Goal: Task Accomplishment & Management: Manage account settings

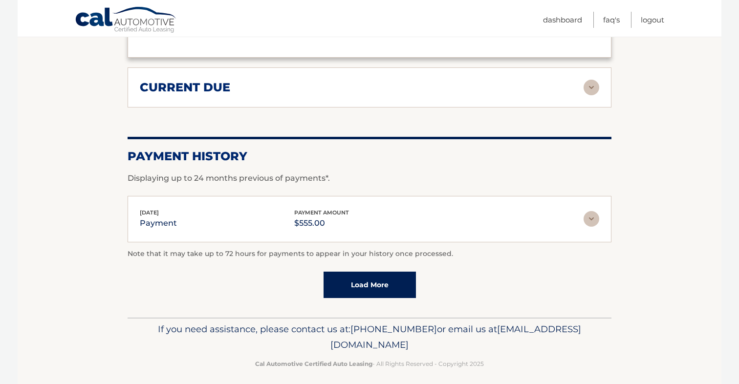
scroll to position [1270, 0]
click at [417, 212] on div "[DATE] payment payment amount $555.00" at bounding box center [362, 220] width 444 height 22
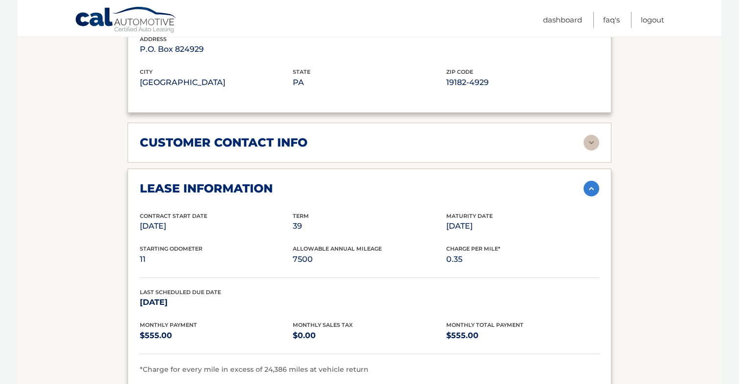
scroll to position [589, 0]
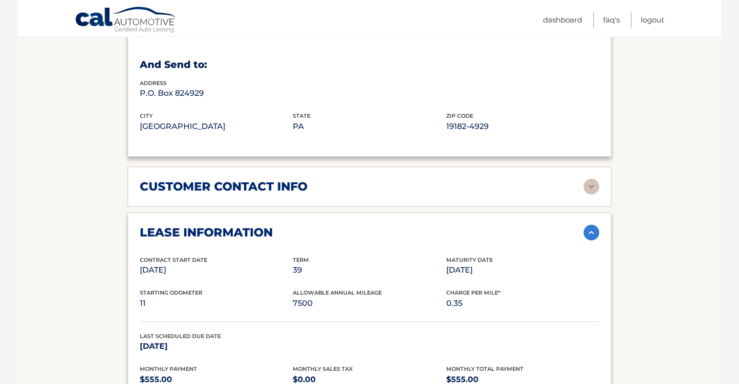
click at [277, 194] on div "customer contact info full name [PERSON_NAME] street address [STREET_ADDRESS][P…" at bounding box center [370, 187] width 484 height 40
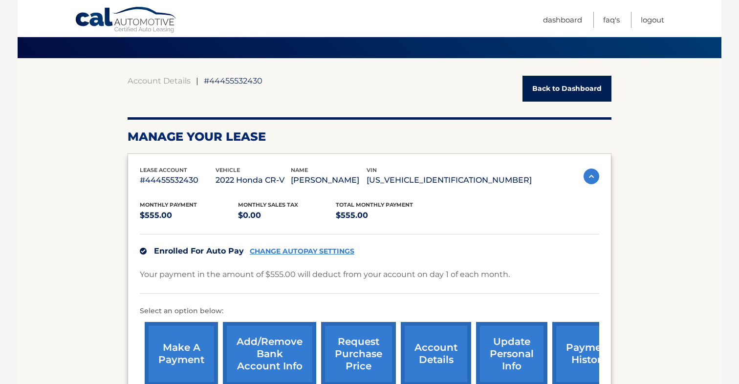
scroll to position [61, 0]
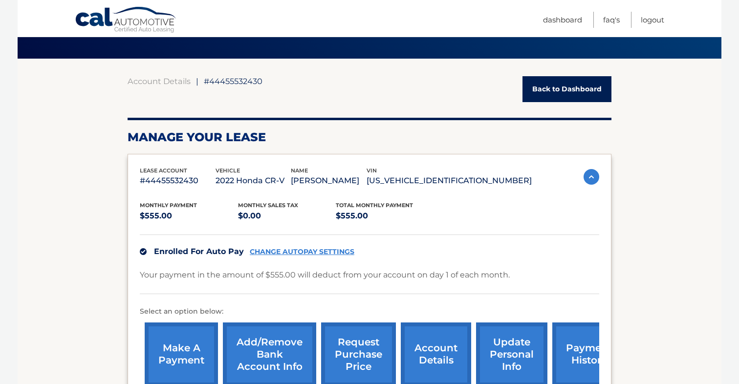
click at [576, 89] on link "Back to Dashboard" at bounding box center [566, 89] width 89 height 26
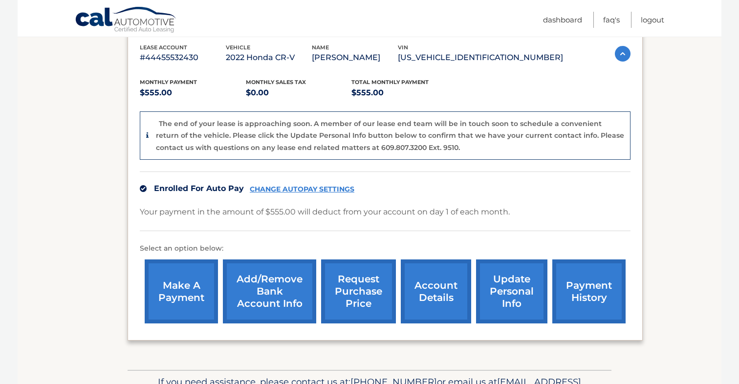
scroll to position [173, 0]
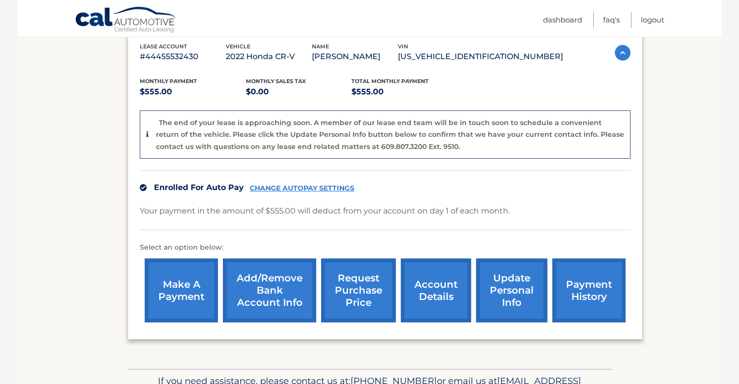
click at [336, 185] on link "CHANGE AUTOPAY SETTINGS" at bounding box center [302, 188] width 105 height 8
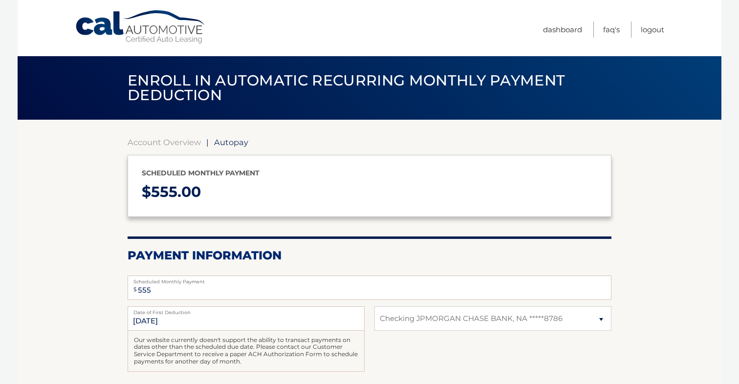
select select "ZDUxYzc3YjQtZTA0My00ZGY2LWI1ZmEtY2QzNjI5ZGJjZTlk"
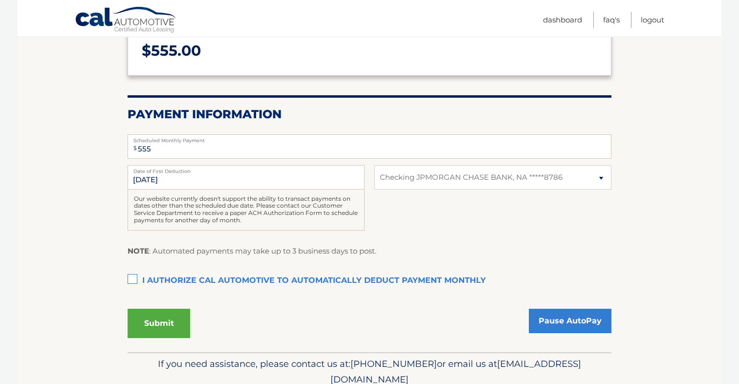
scroll to position [143, 0]
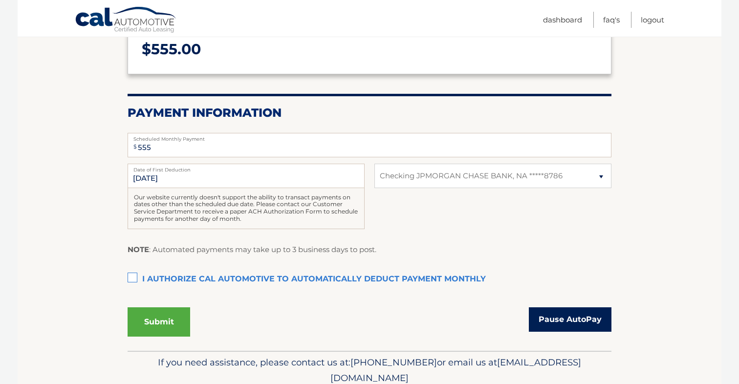
click at [561, 318] on link "Pause AutoPay" at bounding box center [570, 319] width 83 height 24
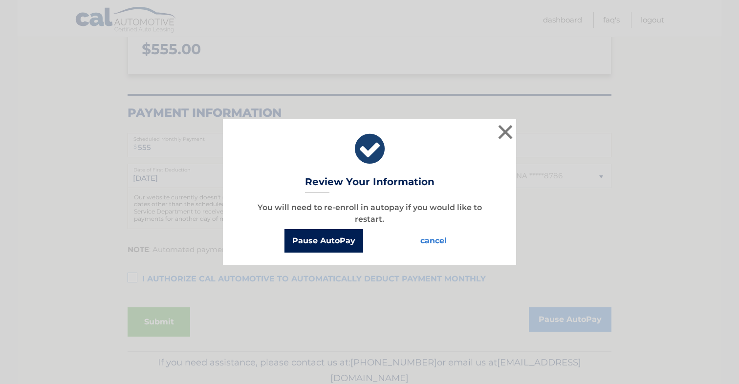
click at [342, 245] on button "Pause AutoPay" at bounding box center [323, 240] width 79 height 23
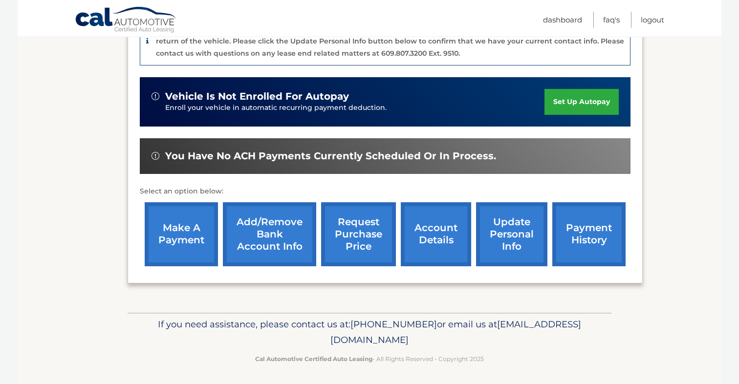
scroll to position [265, 0]
